Goal: Task Accomplishment & Management: Use online tool/utility

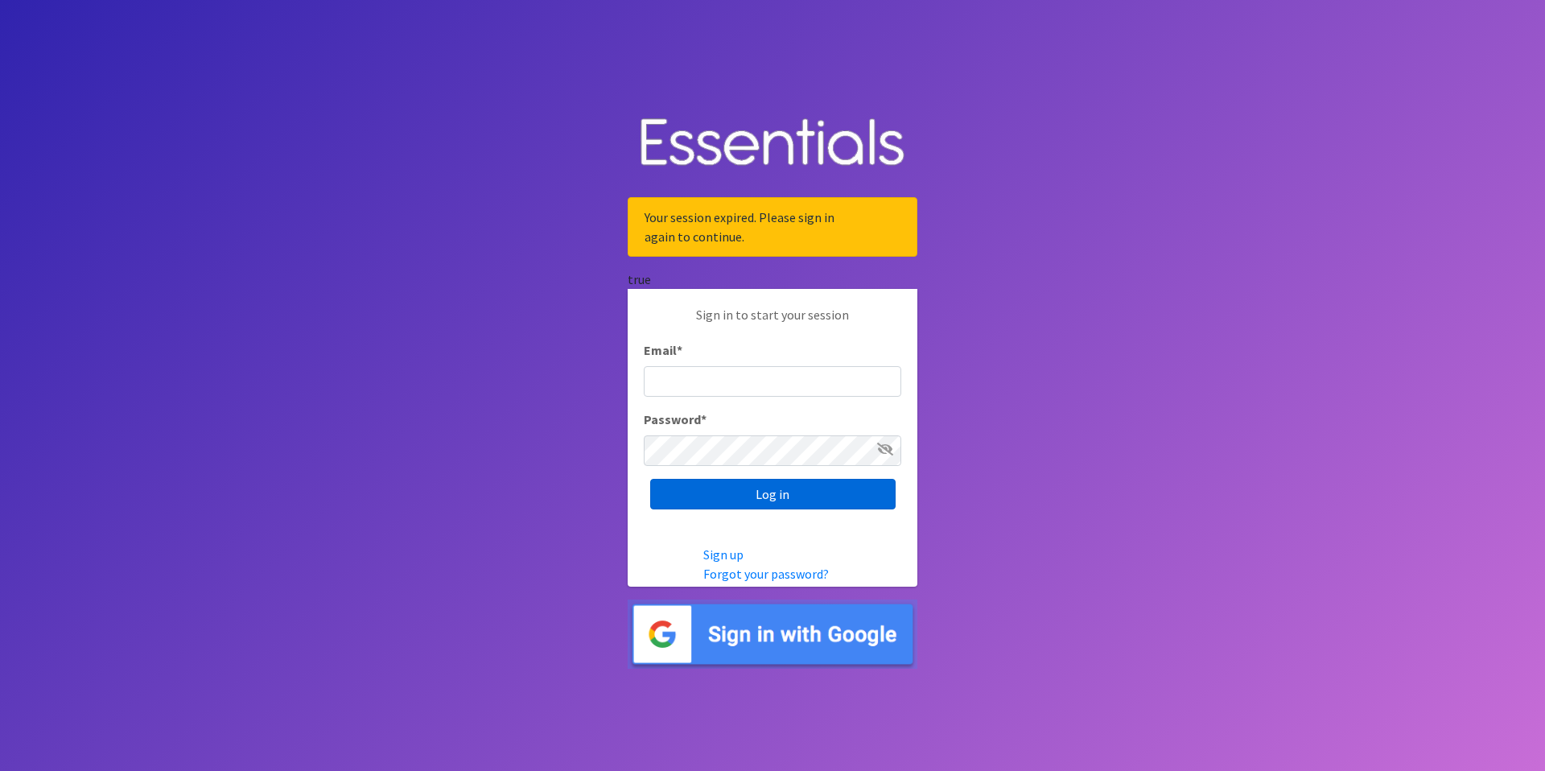
type input "info@pdxdiaperbank.org"
click at [766, 493] on input "Log in" at bounding box center [772, 494] width 245 height 31
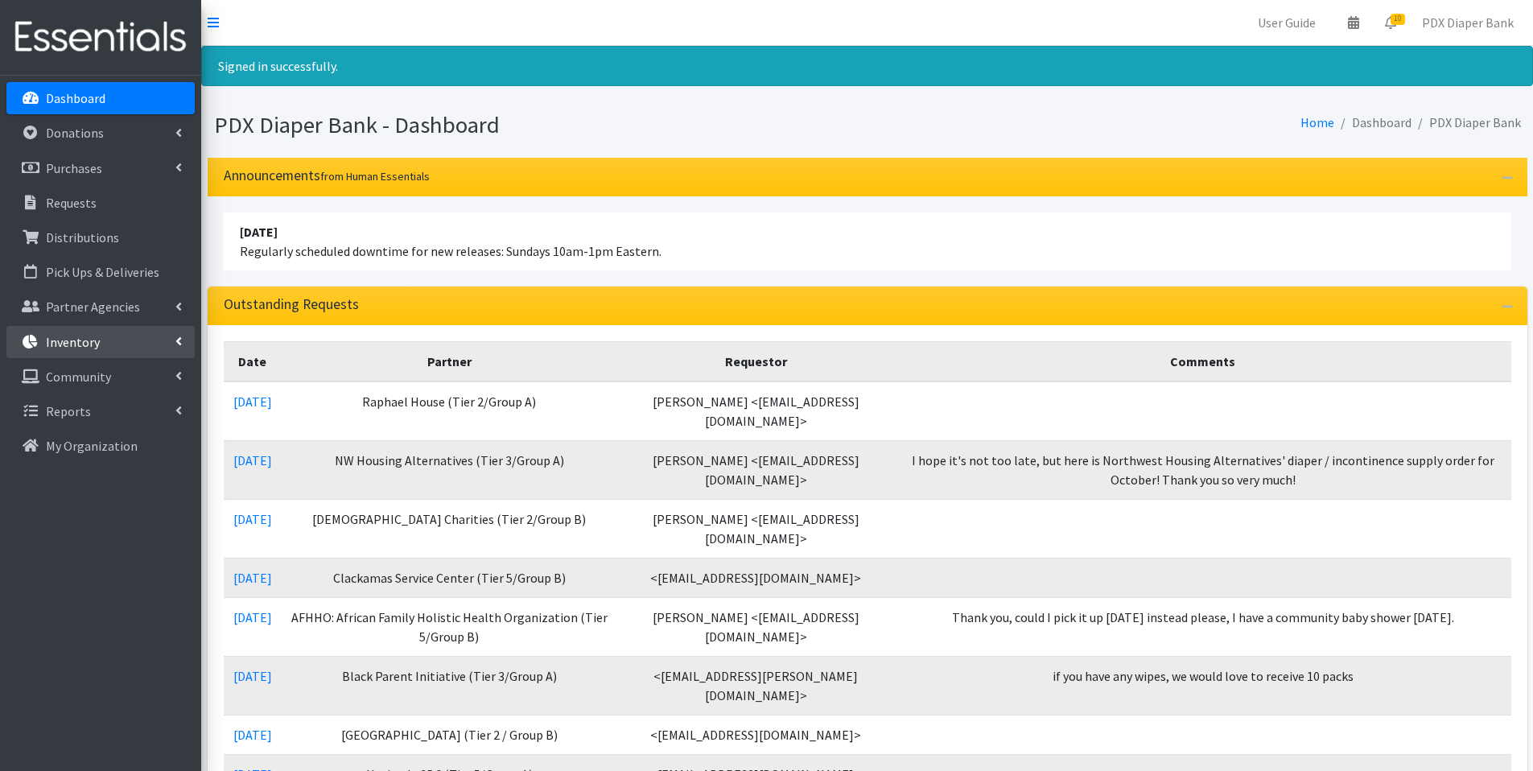
click at [80, 340] on p "Inventory" at bounding box center [73, 342] width 54 height 16
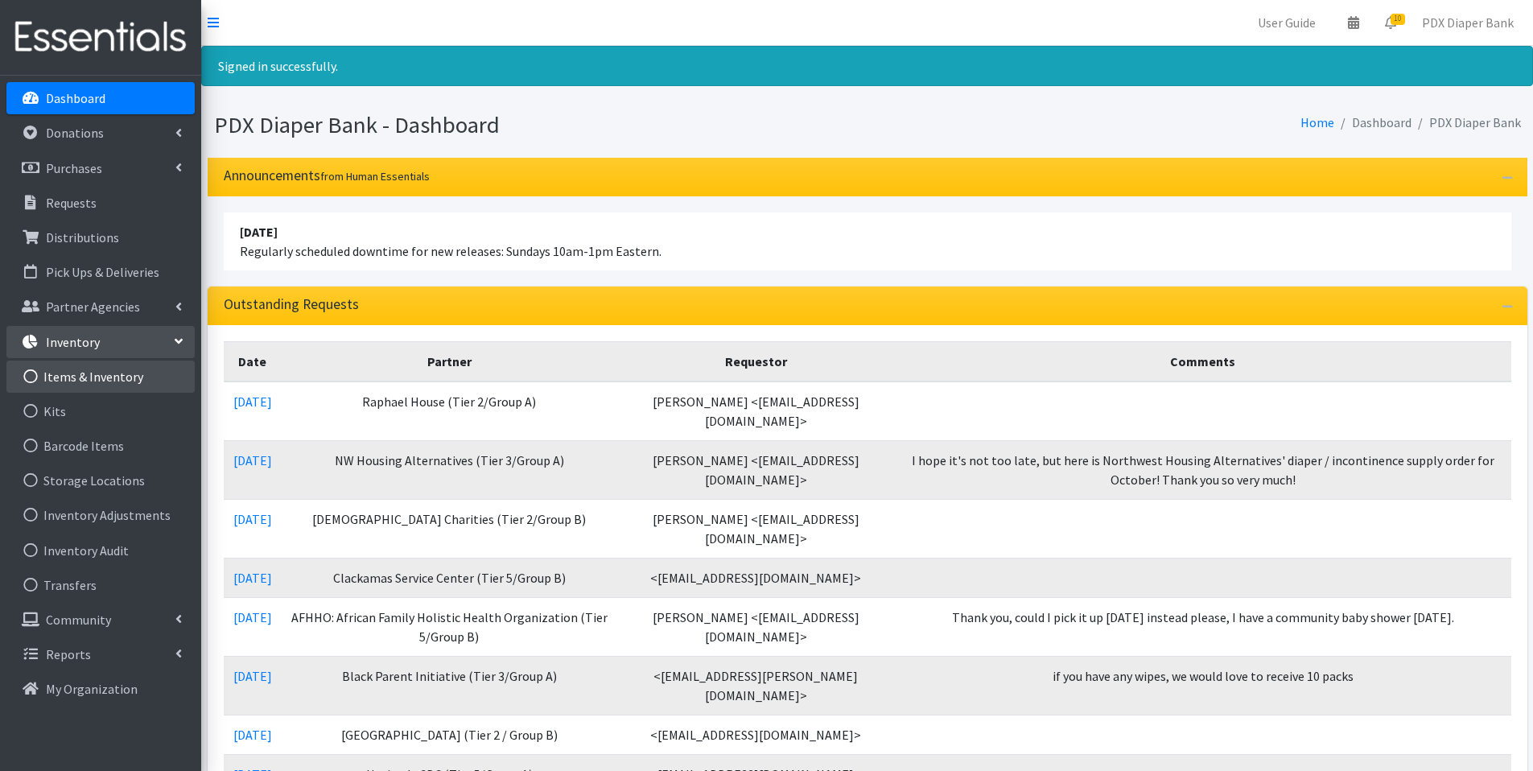
click at [83, 375] on link "Items & Inventory" at bounding box center [100, 377] width 188 height 32
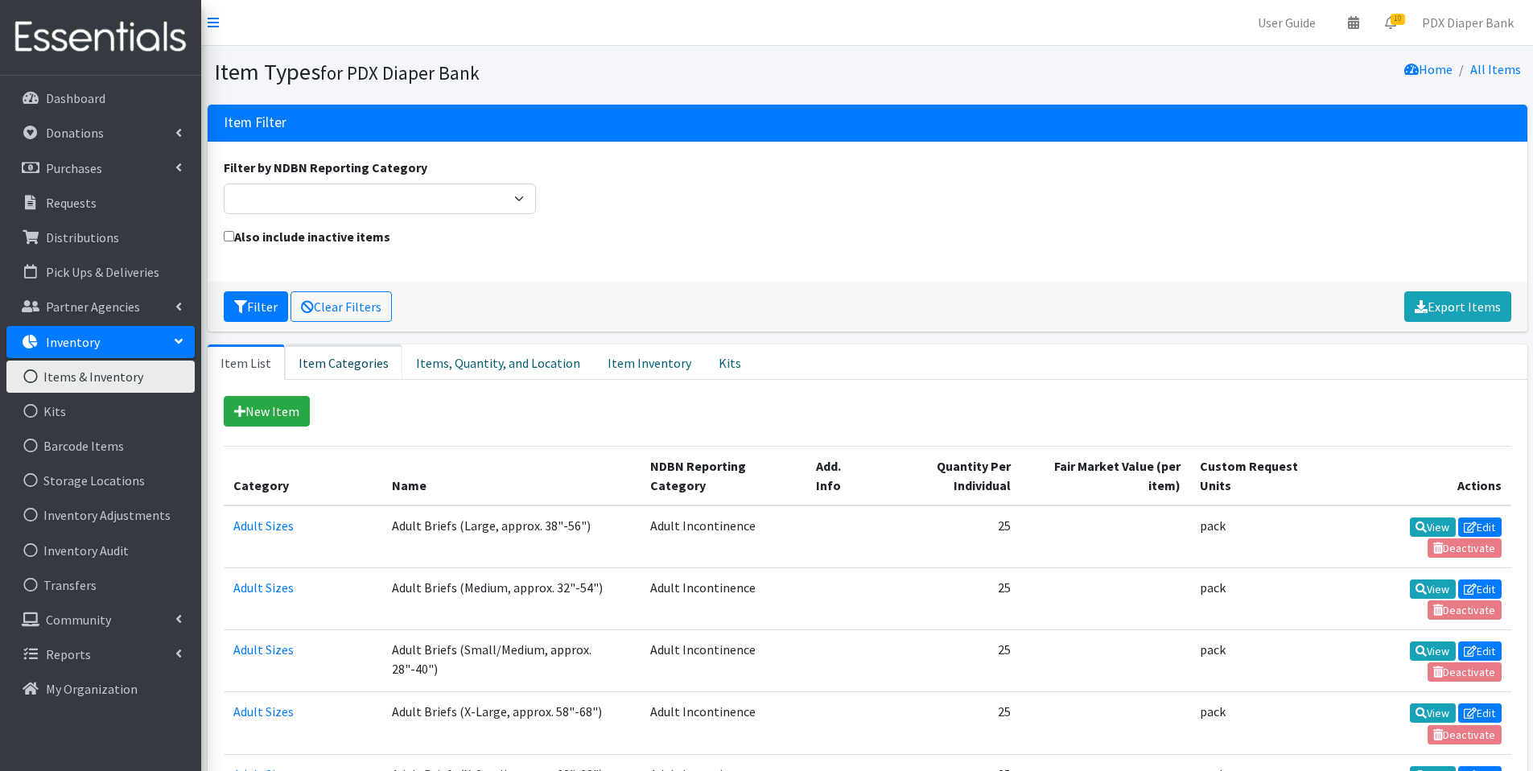
click at [332, 361] on link "Item Categories" at bounding box center [344, 362] width 118 height 35
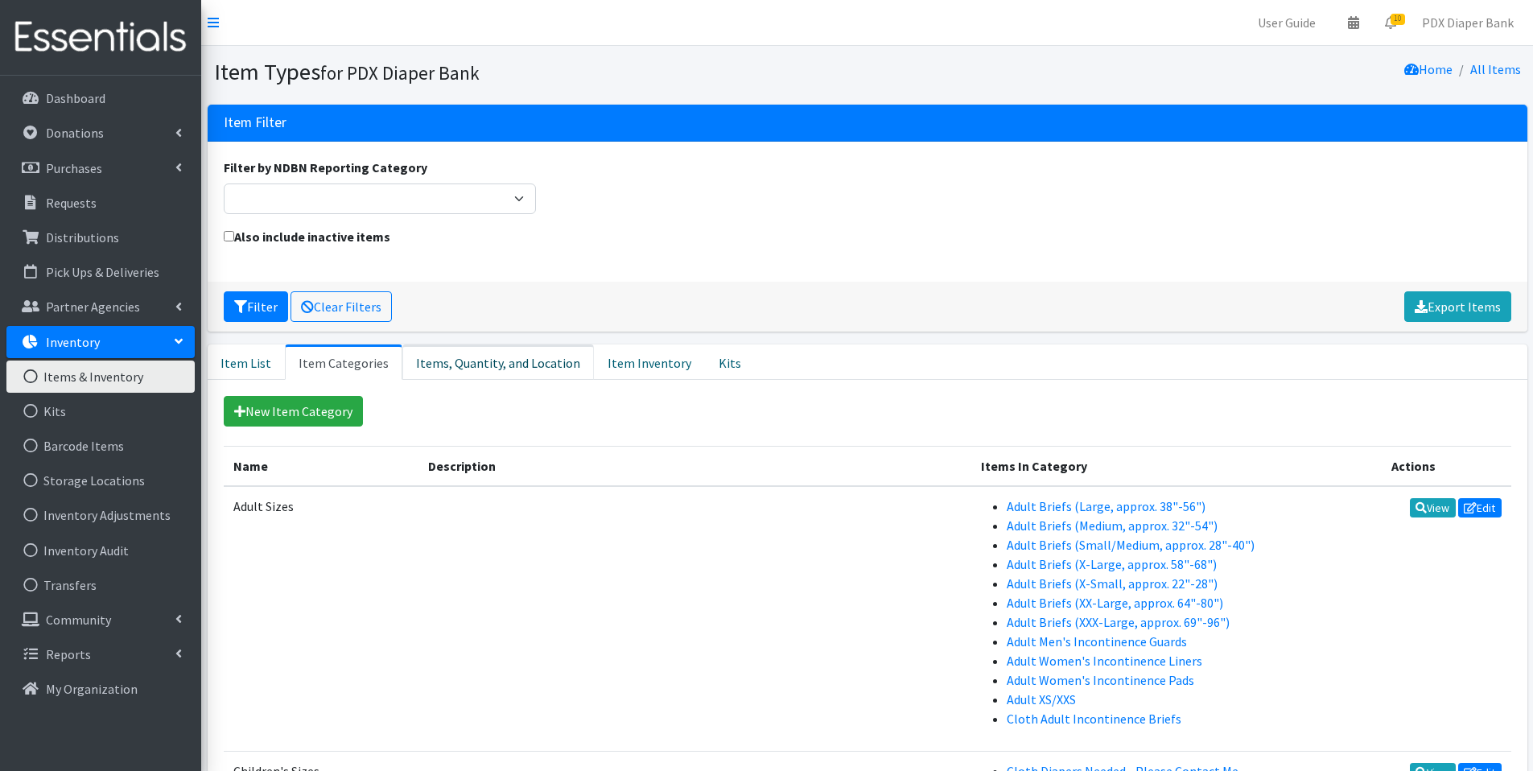
click at [468, 359] on link "Items, Quantity, and Location" at bounding box center [498, 362] width 192 height 35
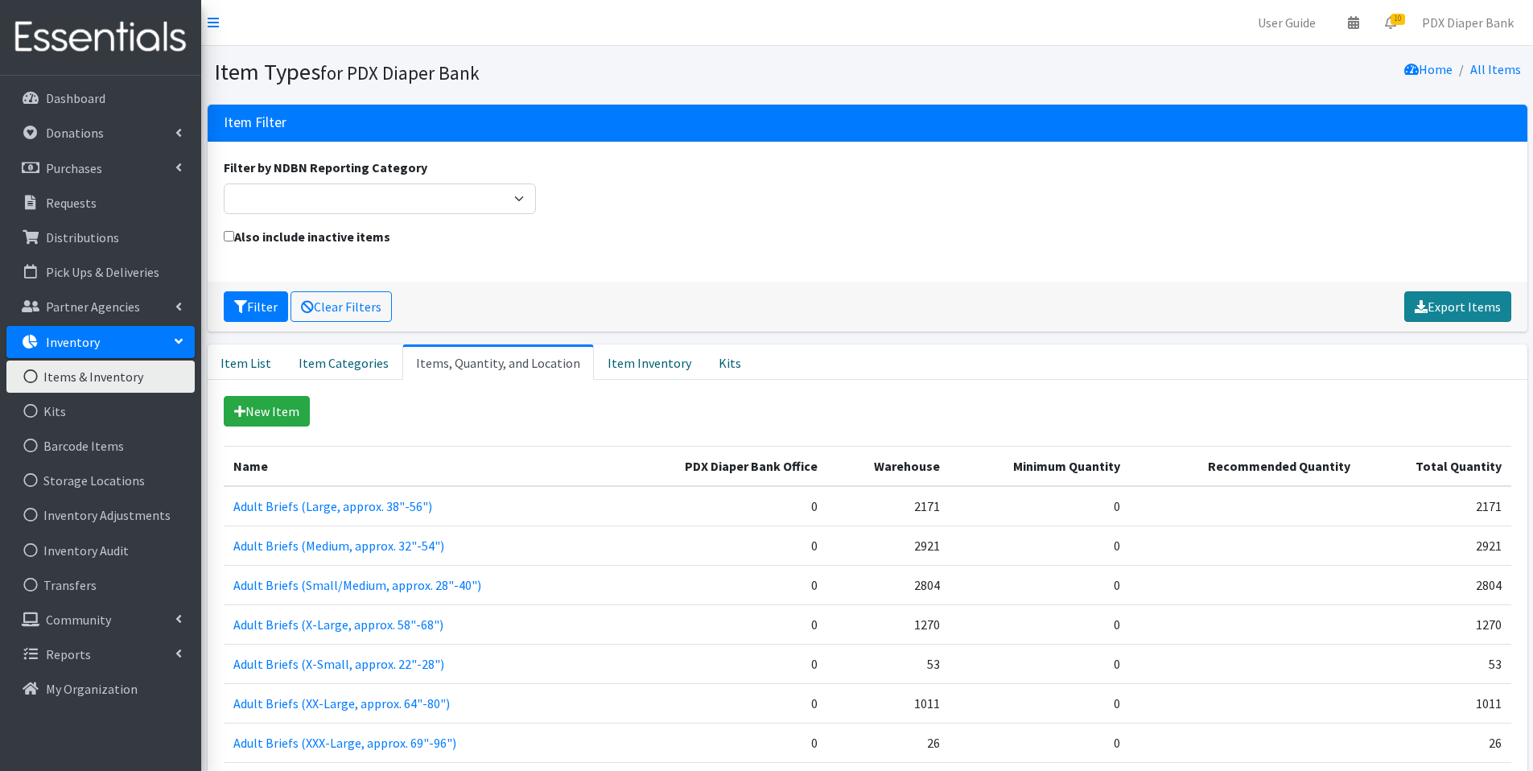
click at [1462, 306] on link "Export Items" at bounding box center [1458, 306] width 107 height 31
click at [1475, 18] on link "PDX Diaper Bank" at bounding box center [1468, 22] width 118 height 32
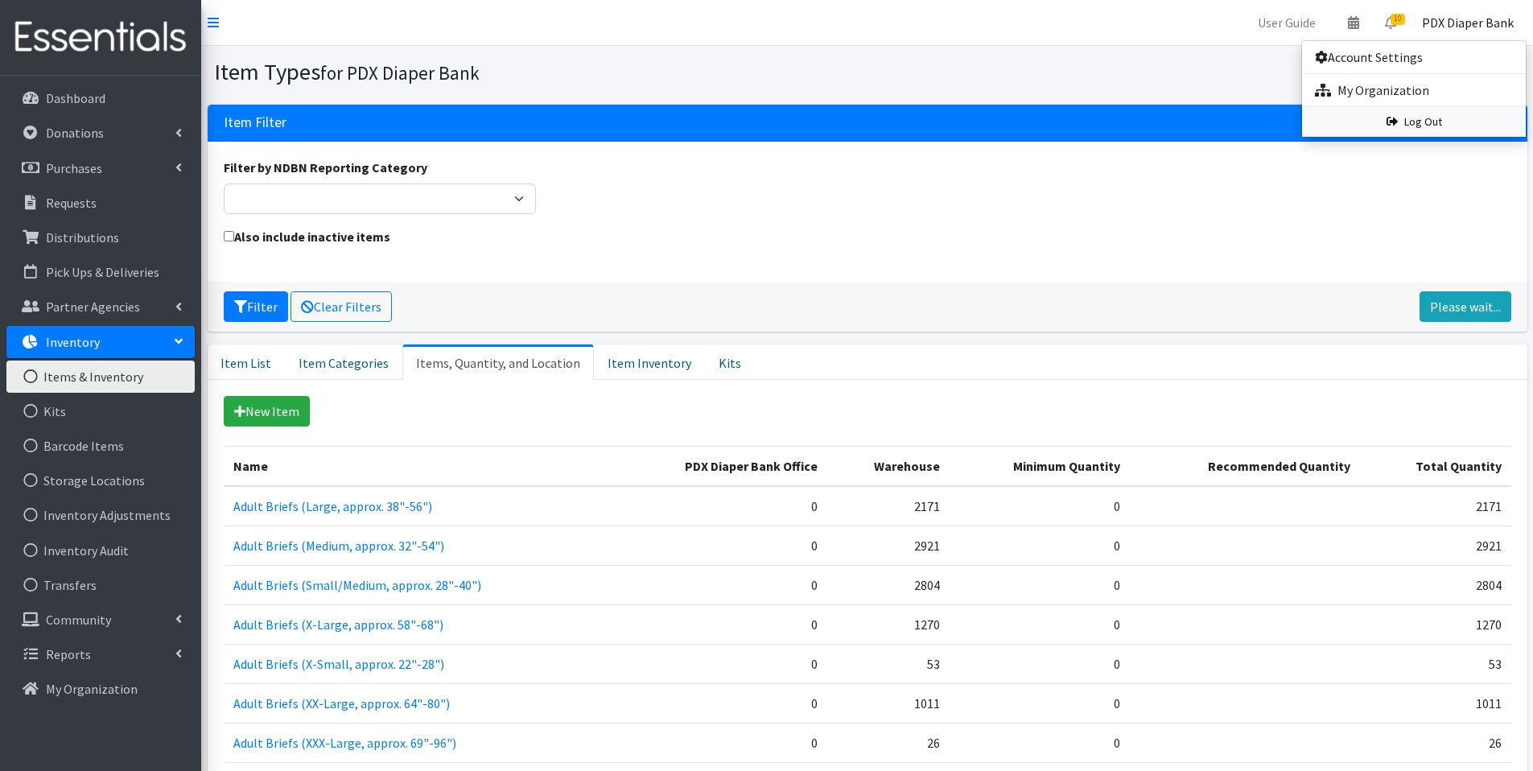
click at [1422, 121] on link "Log Out" at bounding box center [1414, 122] width 224 height 30
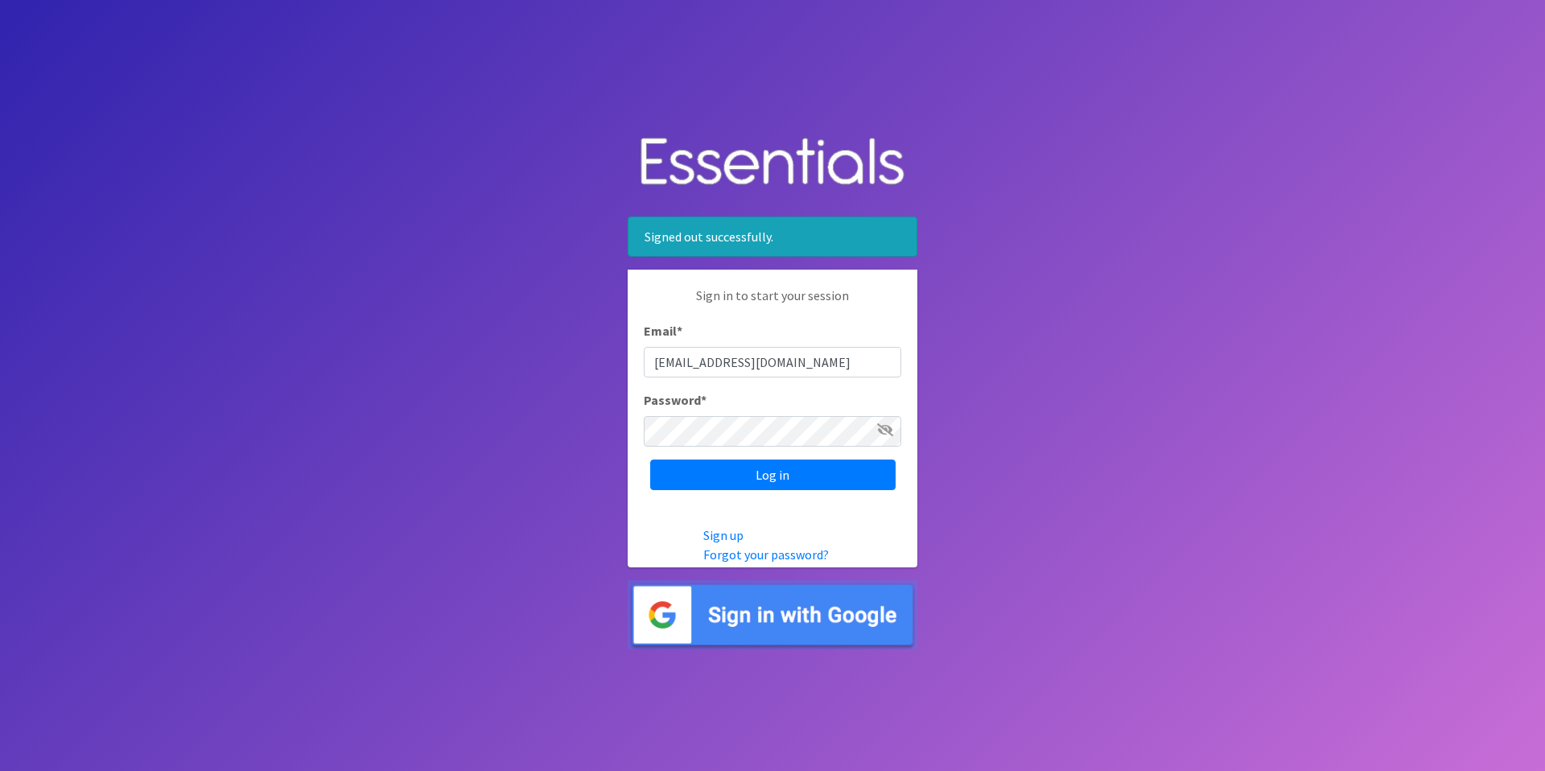
click at [797, 367] on input "[EMAIL_ADDRESS][DOMAIN_NAME]" at bounding box center [773, 362] width 258 height 31
type input "pdxdiaperbank@pdxdiaperbank.org"
click at [768, 472] on input "Log in" at bounding box center [772, 475] width 245 height 31
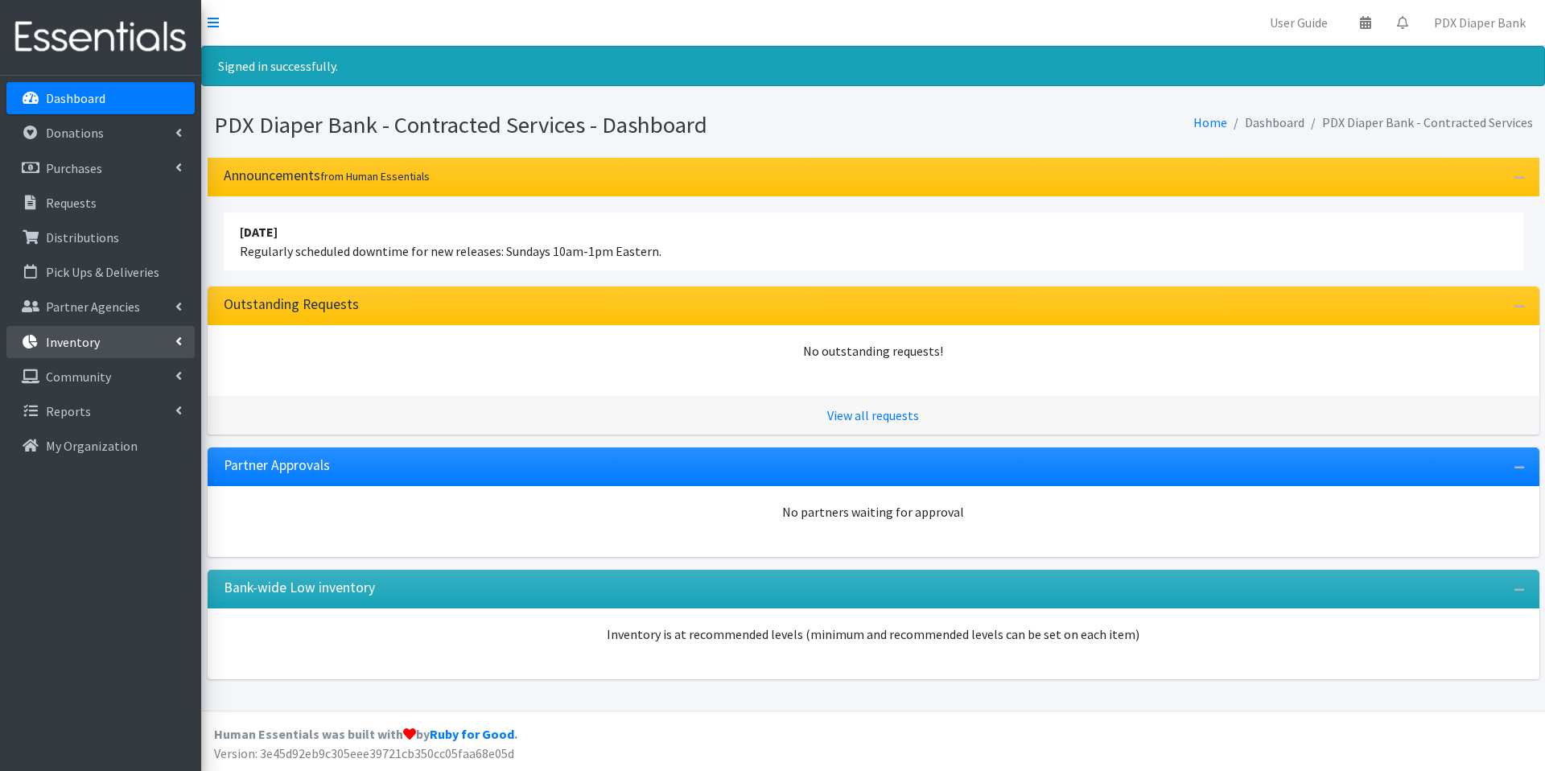
click at [73, 340] on p "Inventory" at bounding box center [73, 342] width 54 height 16
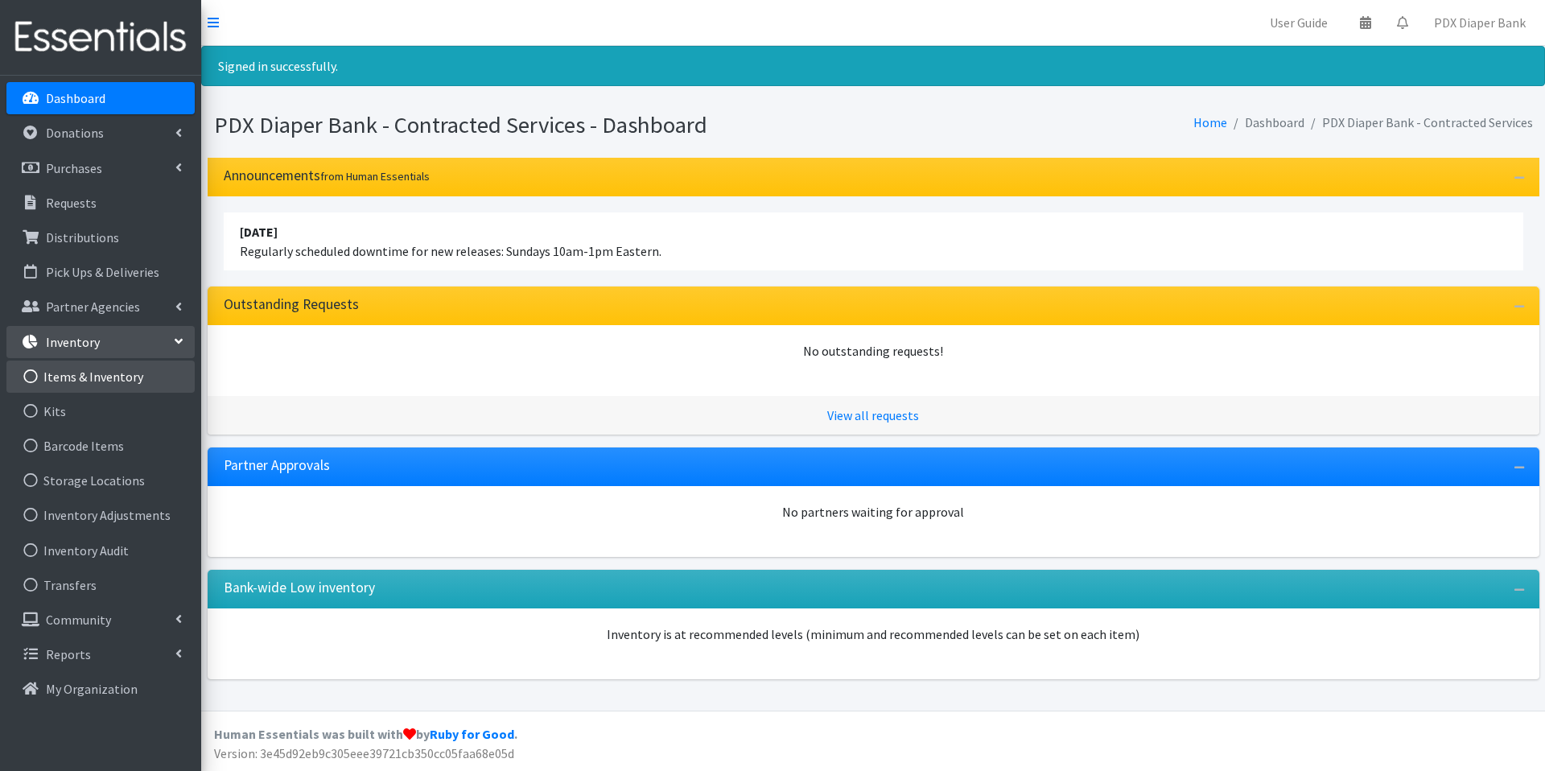
click at [72, 380] on link "Items & Inventory" at bounding box center [100, 377] width 188 height 32
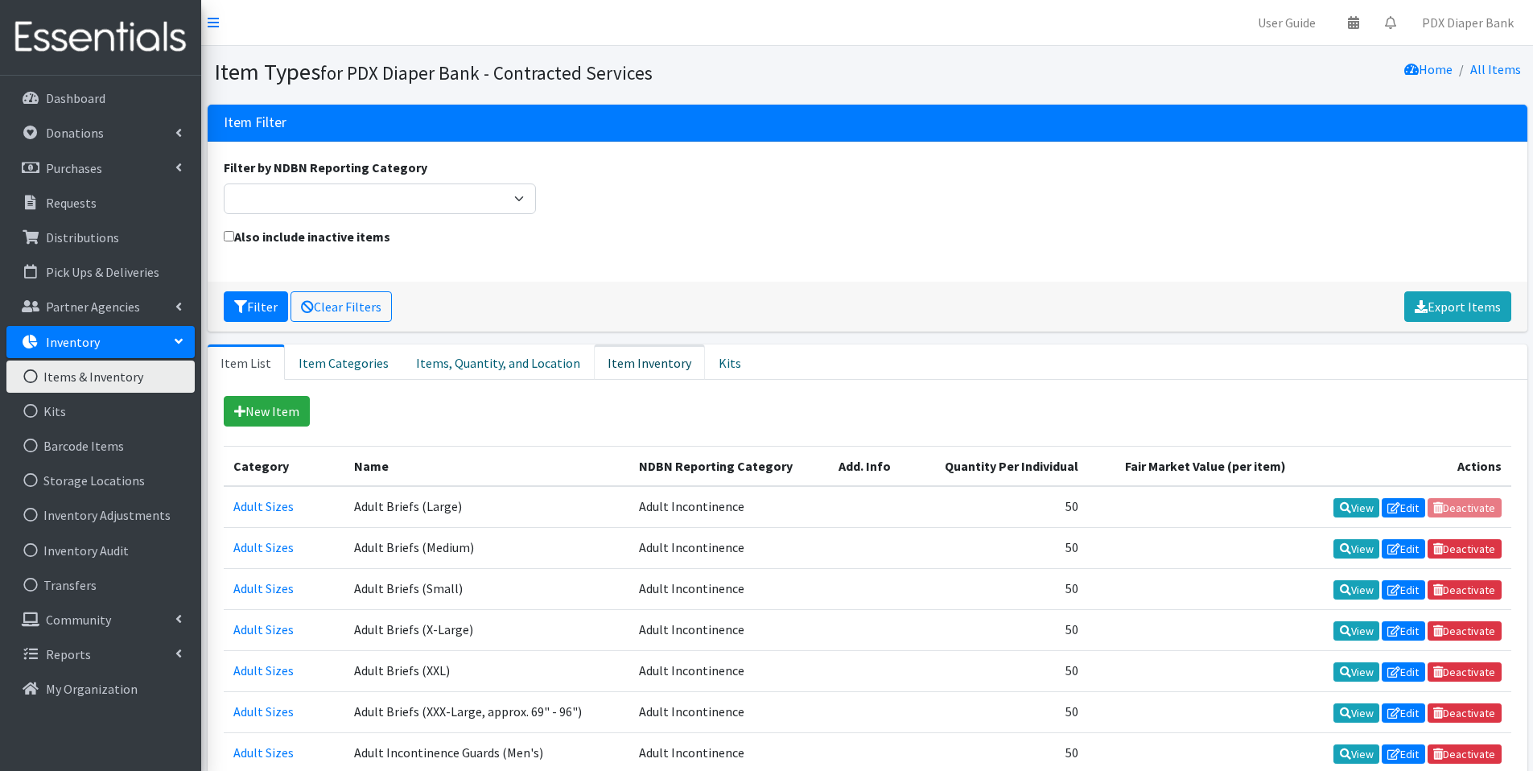
click at [615, 361] on link "Item Inventory" at bounding box center [649, 362] width 111 height 35
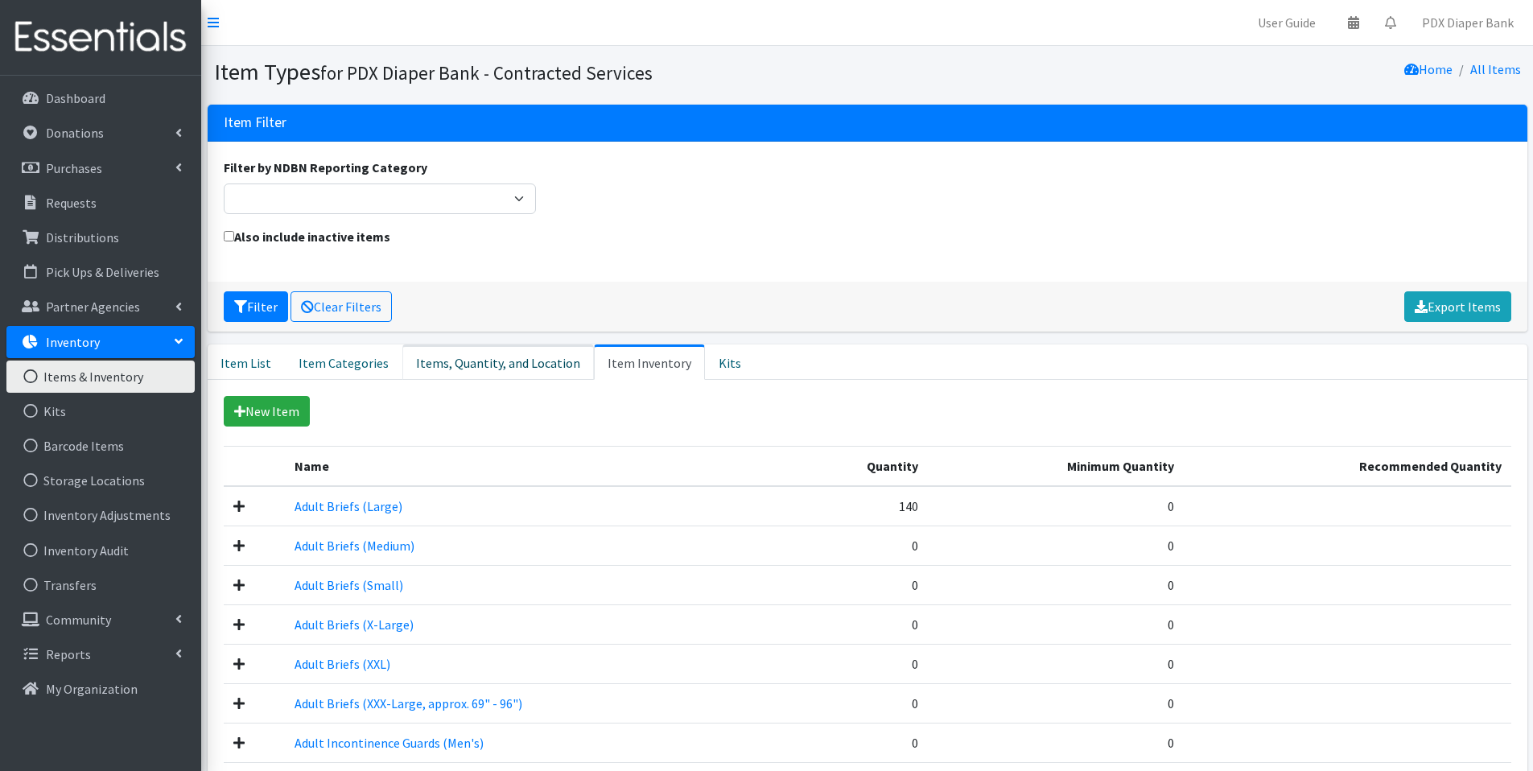
click at [454, 367] on link "Items, Quantity, and Location" at bounding box center [498, 362] width 192 height 35
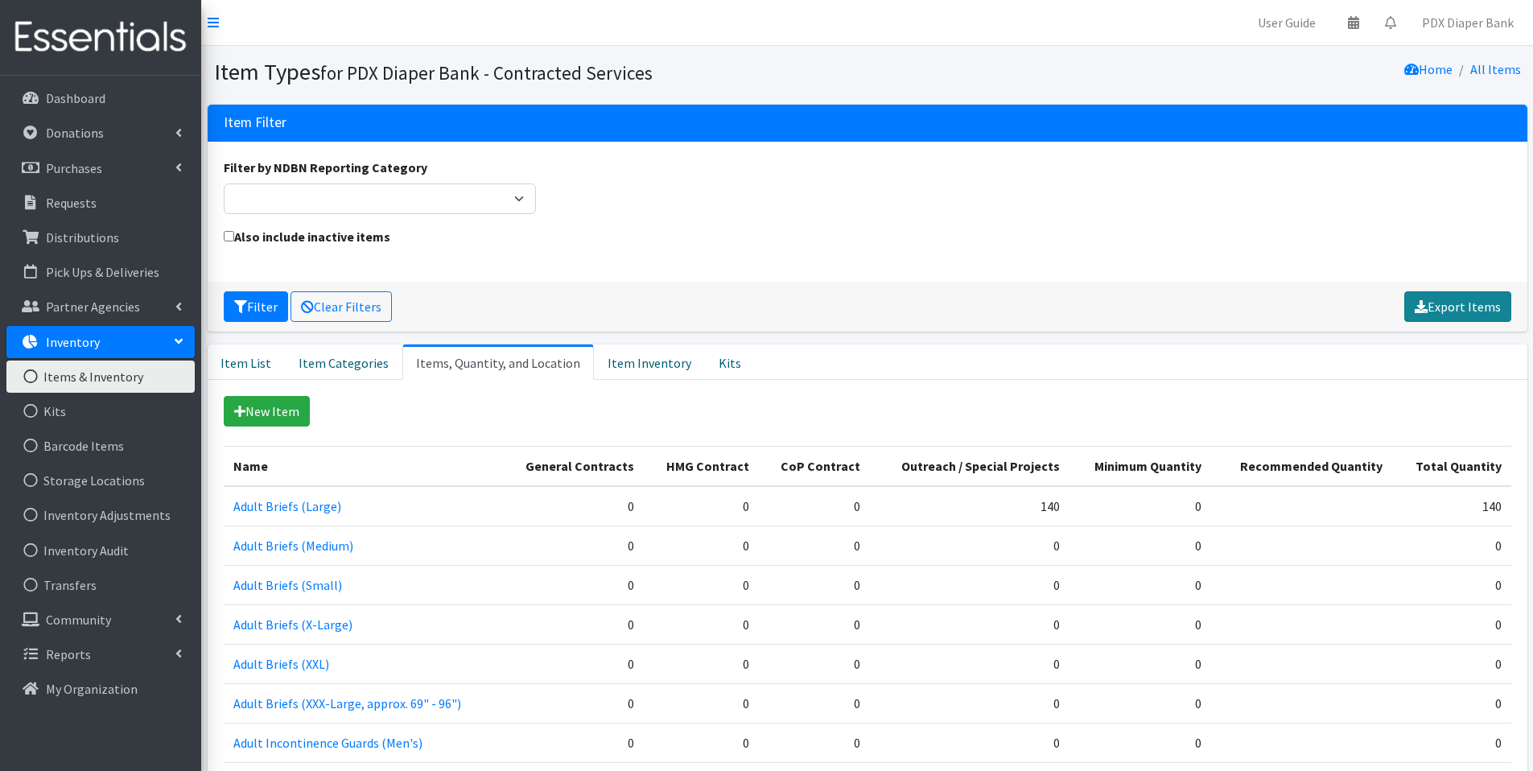
click at [1457, 300] on link "Export Items" at bounding box center [1458, 306] width 107 height 31
